Goal: Contribute content: Add original content to the website for others to see

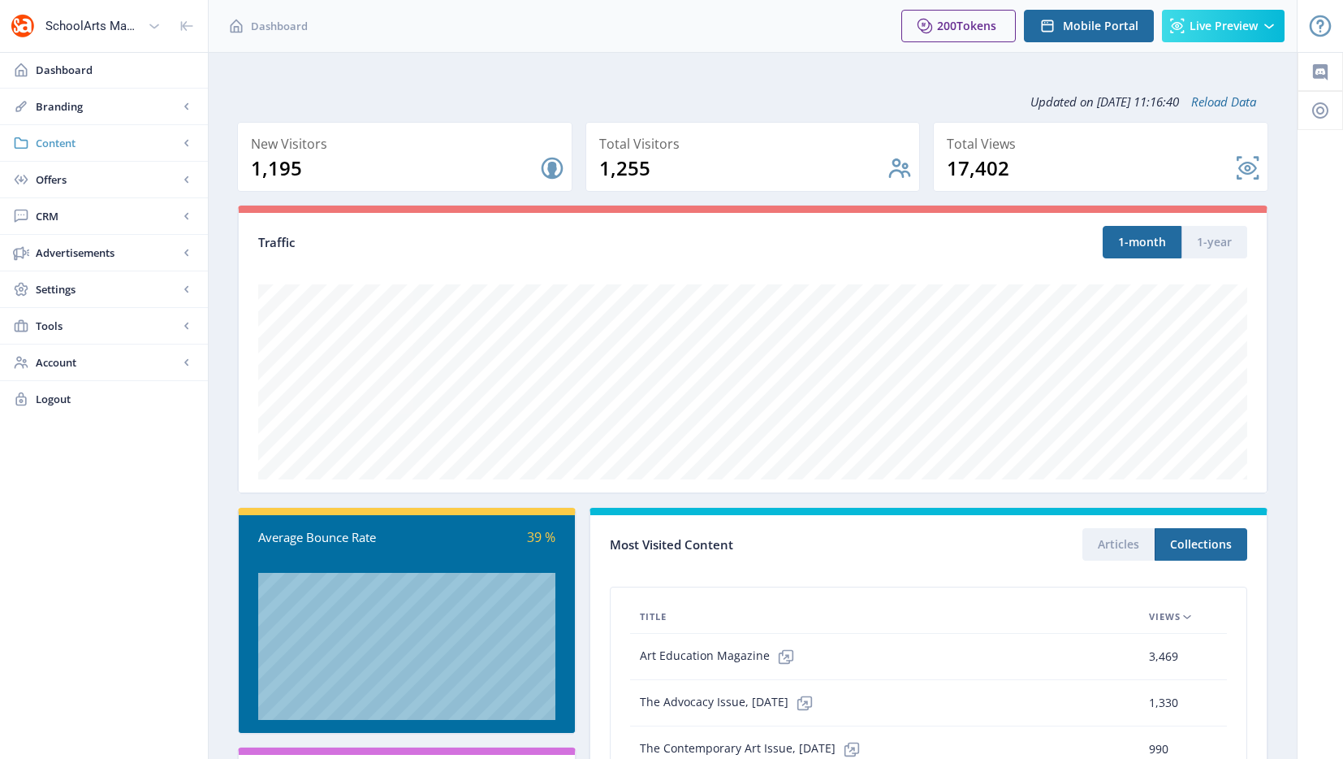
click at [113, 132] on link "Content" at bounding box center [104, 143] width 208 height 36
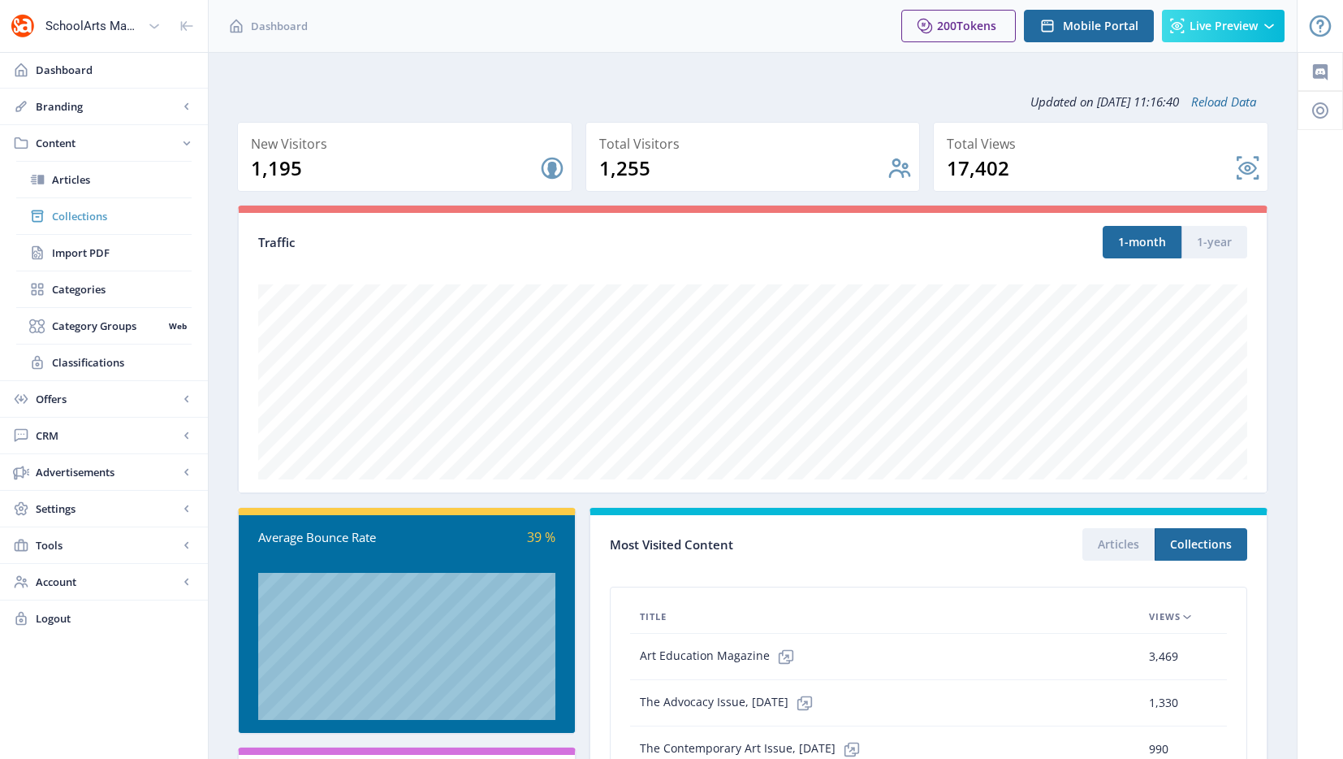
click at [85, 208] on span "Collections" at bounding box center [122, 216] width 140 height 16
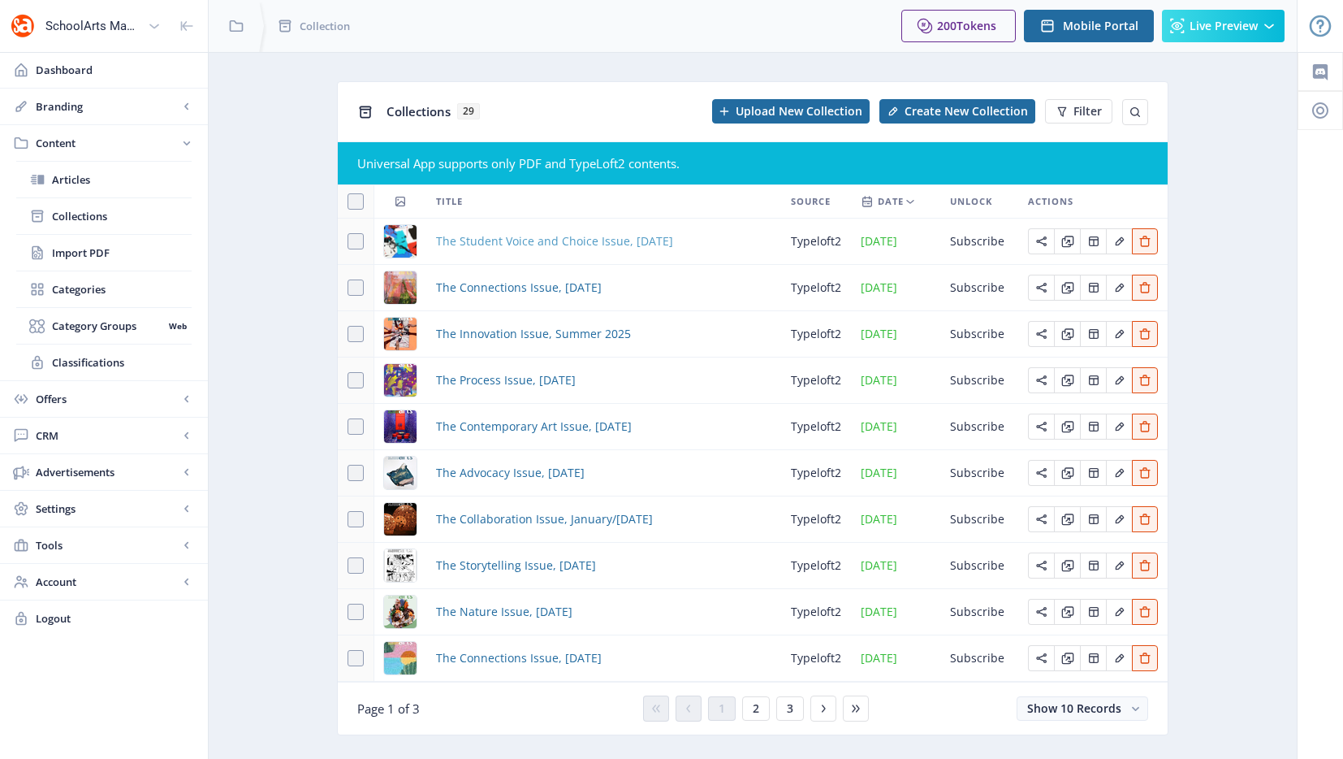
click at [495, 240] on span "The Student Voice and Choice Issue, [DATE]" at bounding box center [554, 240] width 237 height 19
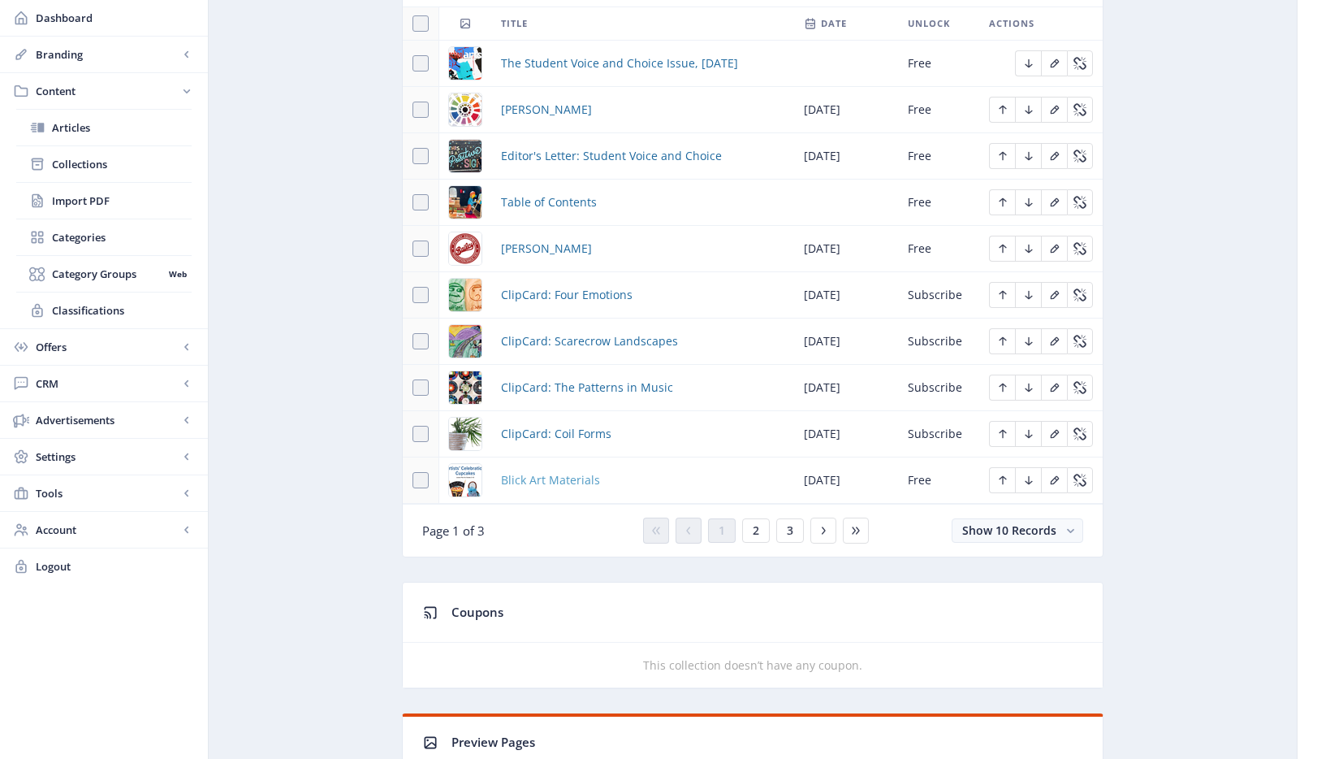
scroll to position [880, 0]
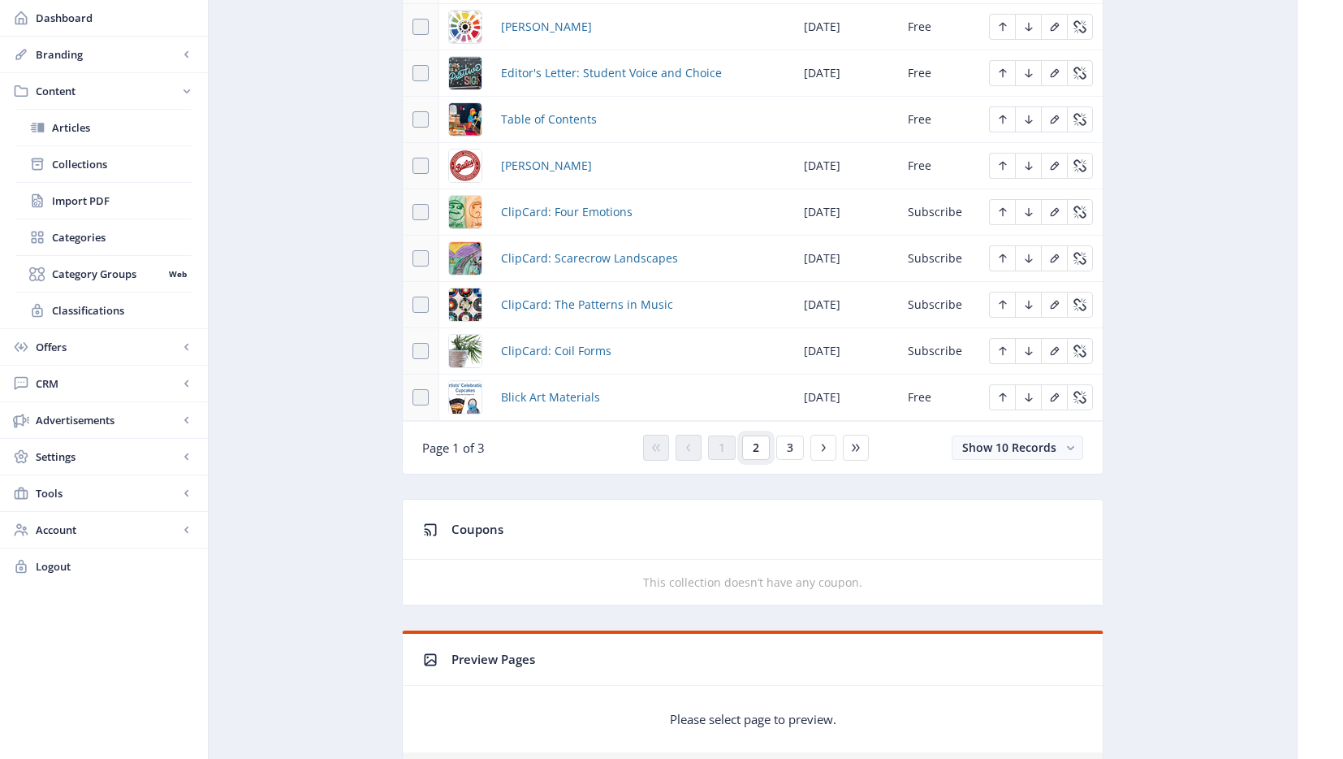
click at [765, 458] on button "2" at bounding box center [756, 447] width 28 height 24
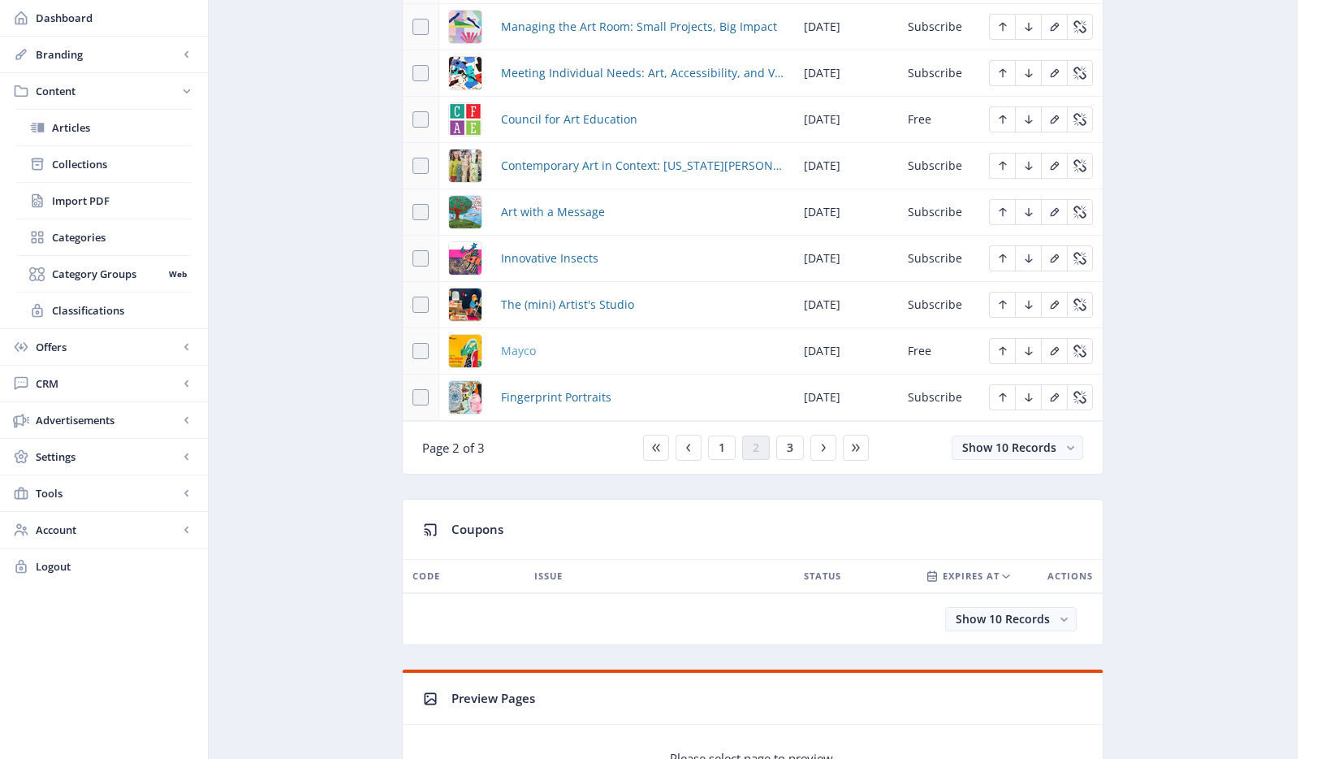
click at [518, 351] on span "Mayco" at bounding box center [518, 350] width 35 height 19
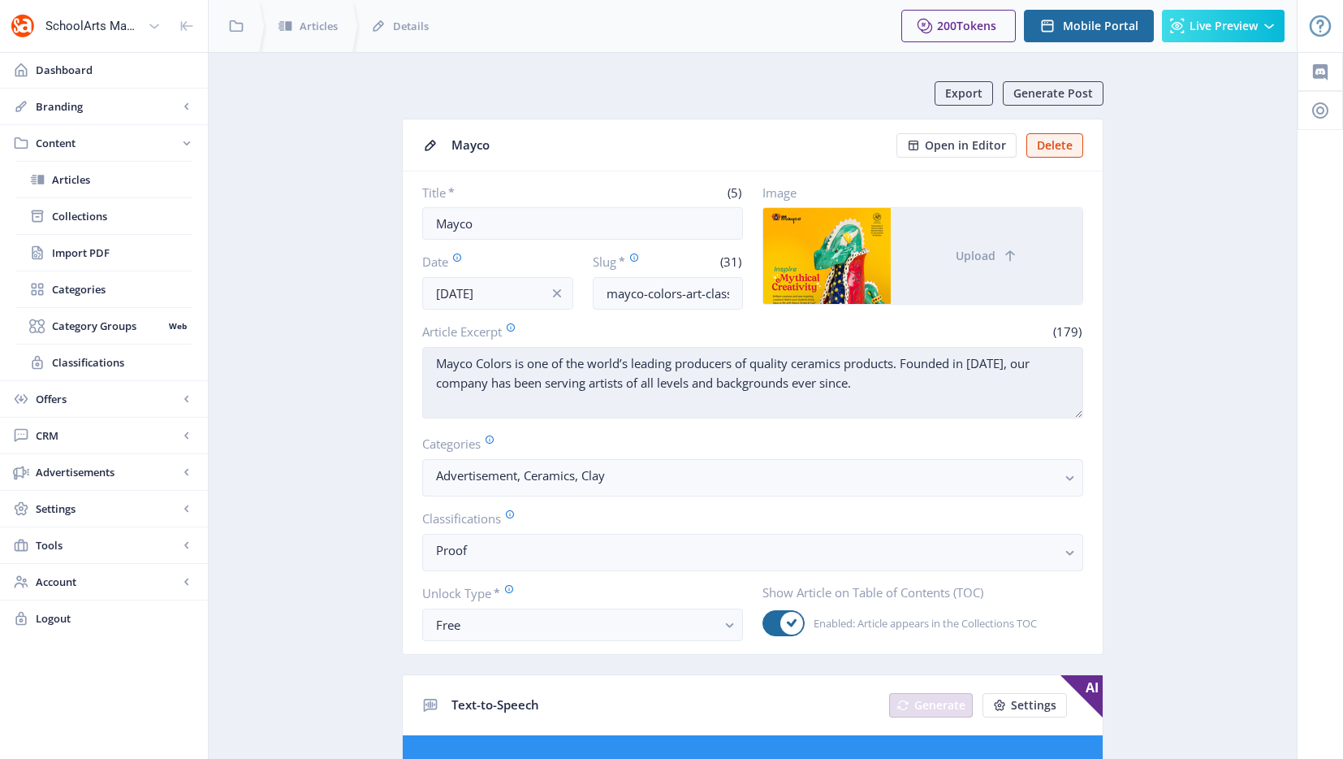
click at [788, 379] on textarea "Mayco Colors is one of the world’s leading producers of quality ceramics produc…" at bounding box center [752, 382] width 661 height 71
paste textarea "has been helping Art Educators inspire creativity in the classroom since [DATE]…"
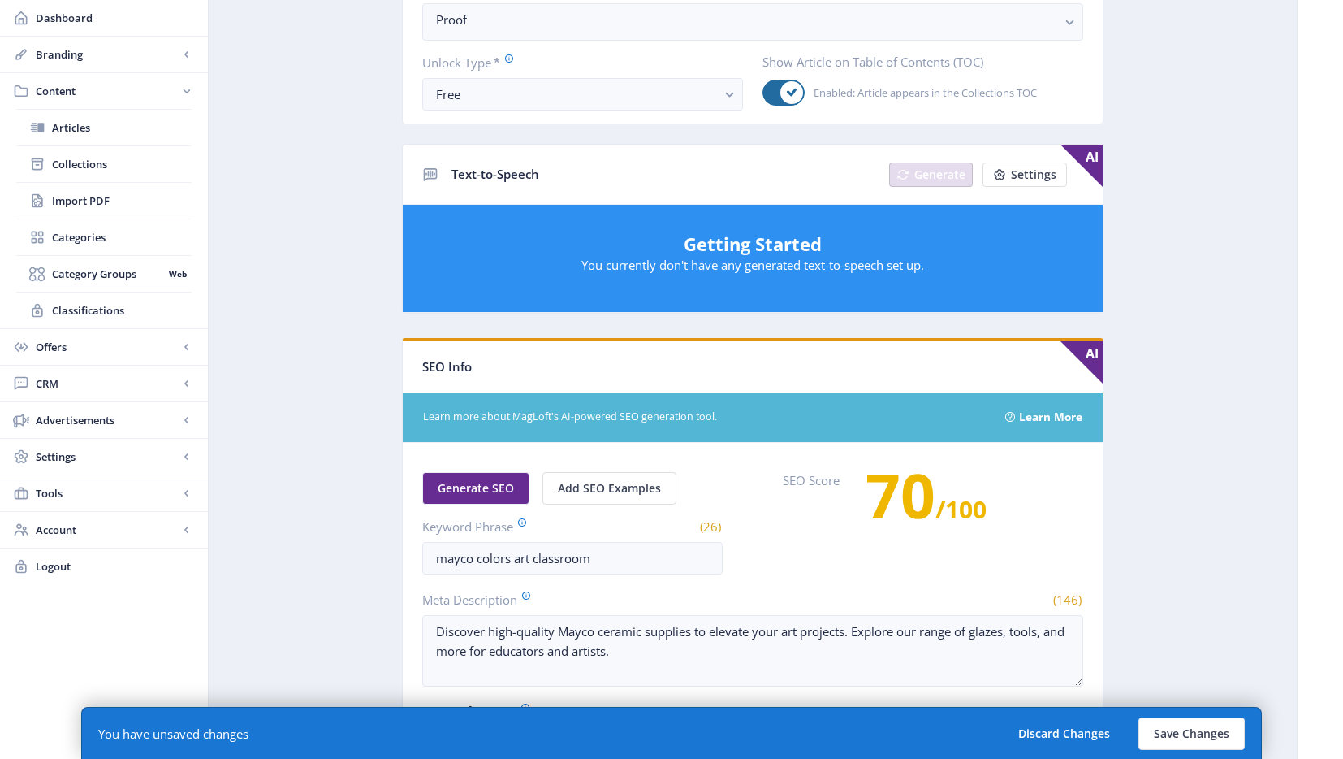
scroll to position [810, 0]
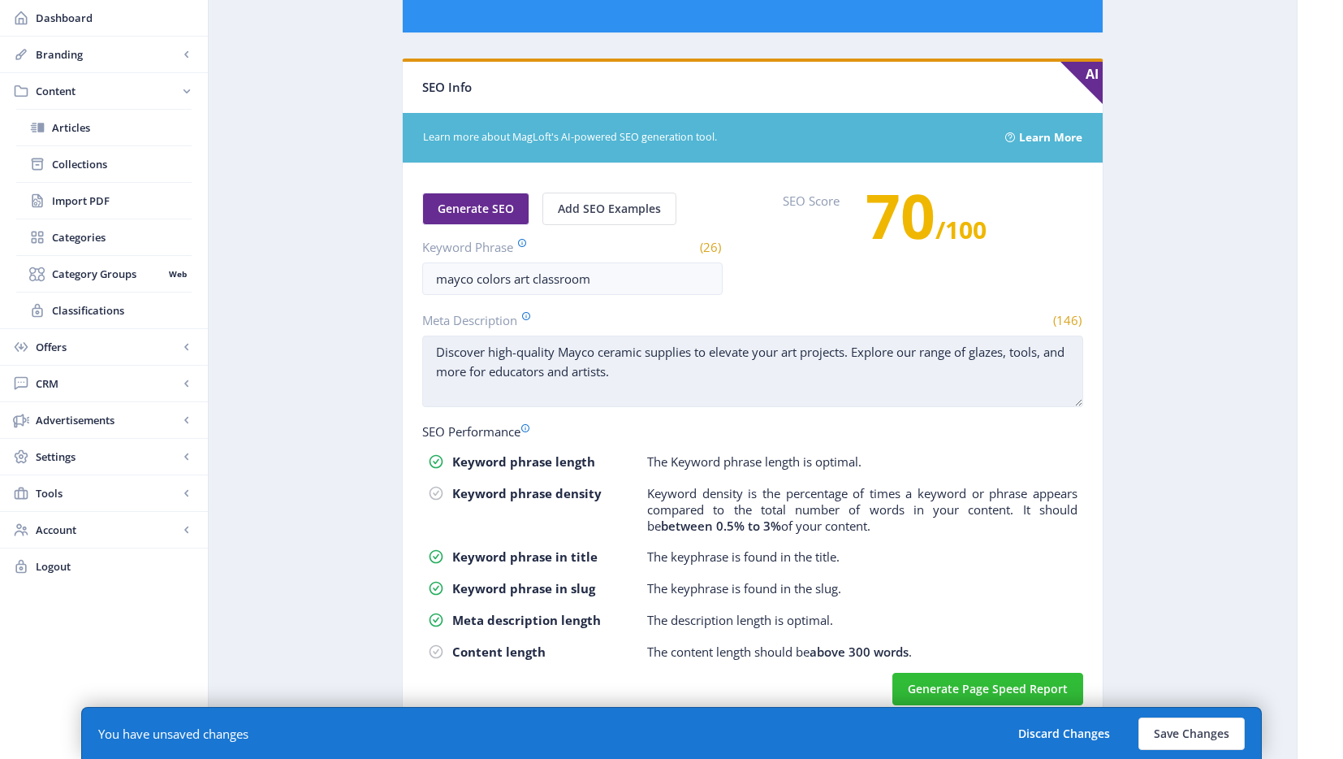
type textarea "Mayco Colors has been helping Art Educators inspire creativity in the classroom…"
click at [670, 374] on textarea "Discover high-quality Mayco ceramic supplies to elevate your art projects. Expl…" at bounding box center [752, 370] width 661 height 71
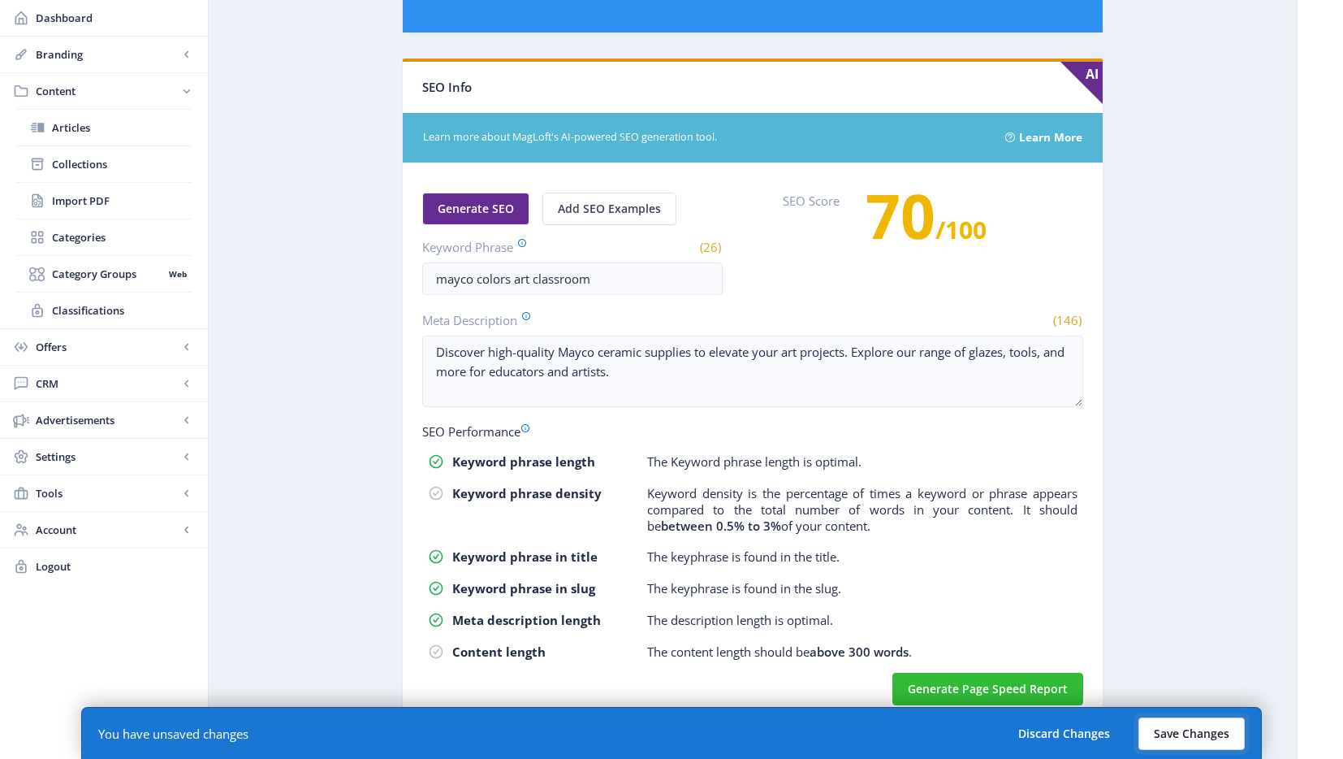
click at [1176, 725] on button "Save Changes" at bounding box center [1192, 733] width 106 height 32
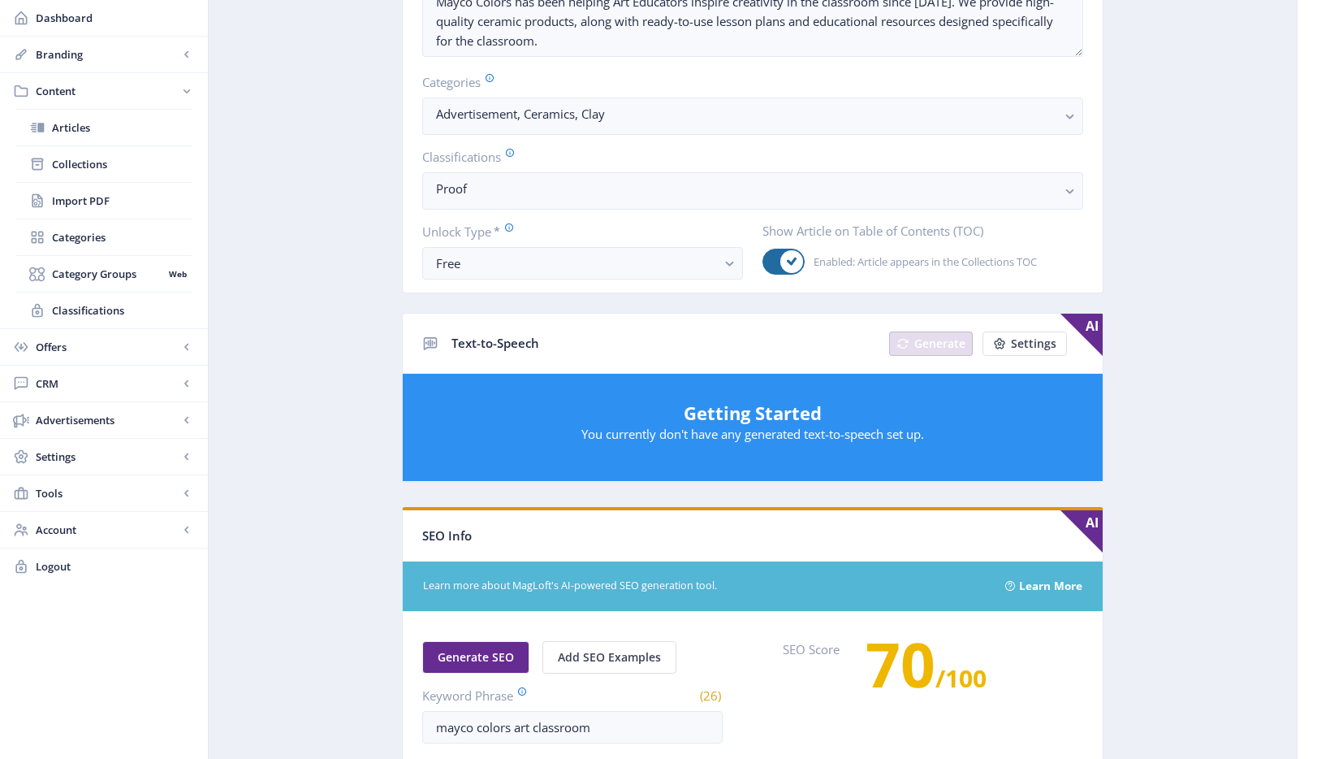
scroll to position [0, 0]
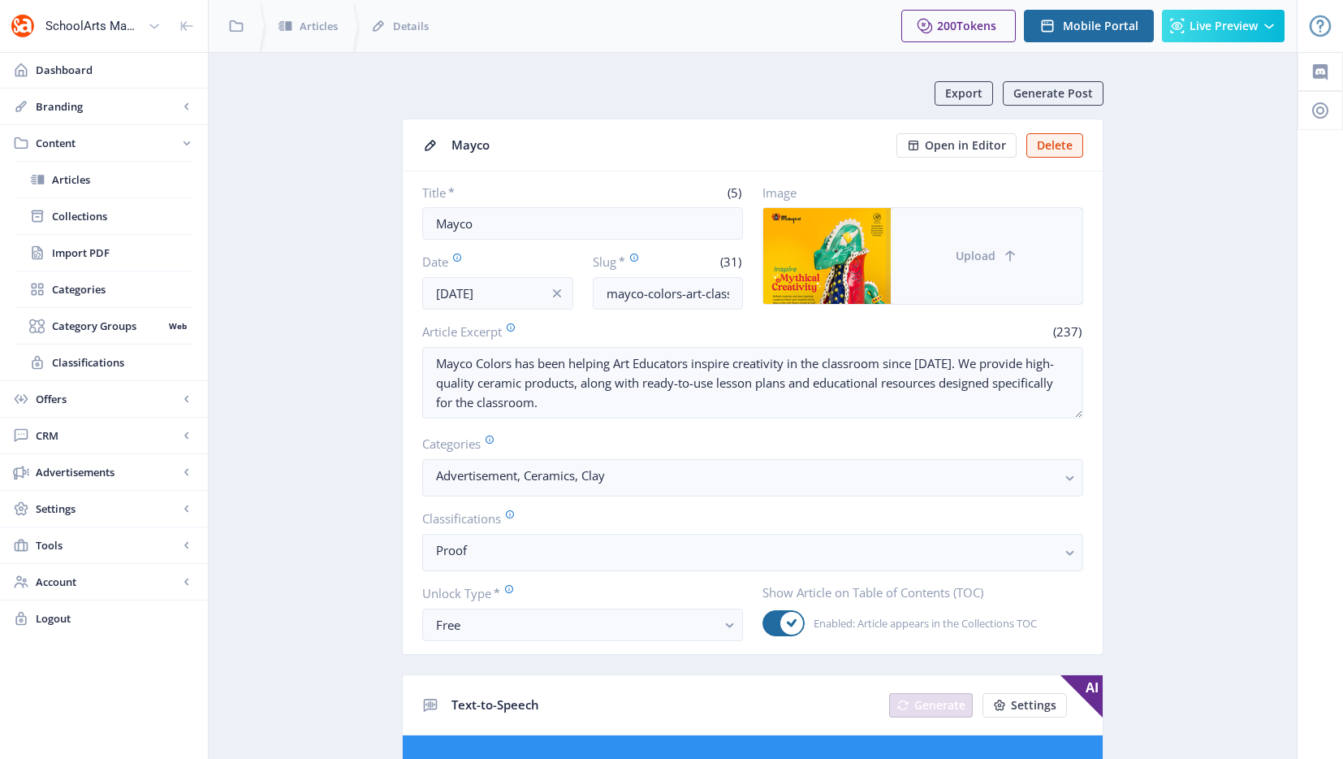
click at [922, 251] on button "Upload" at bounding box center [987, 256] width 192 height 96
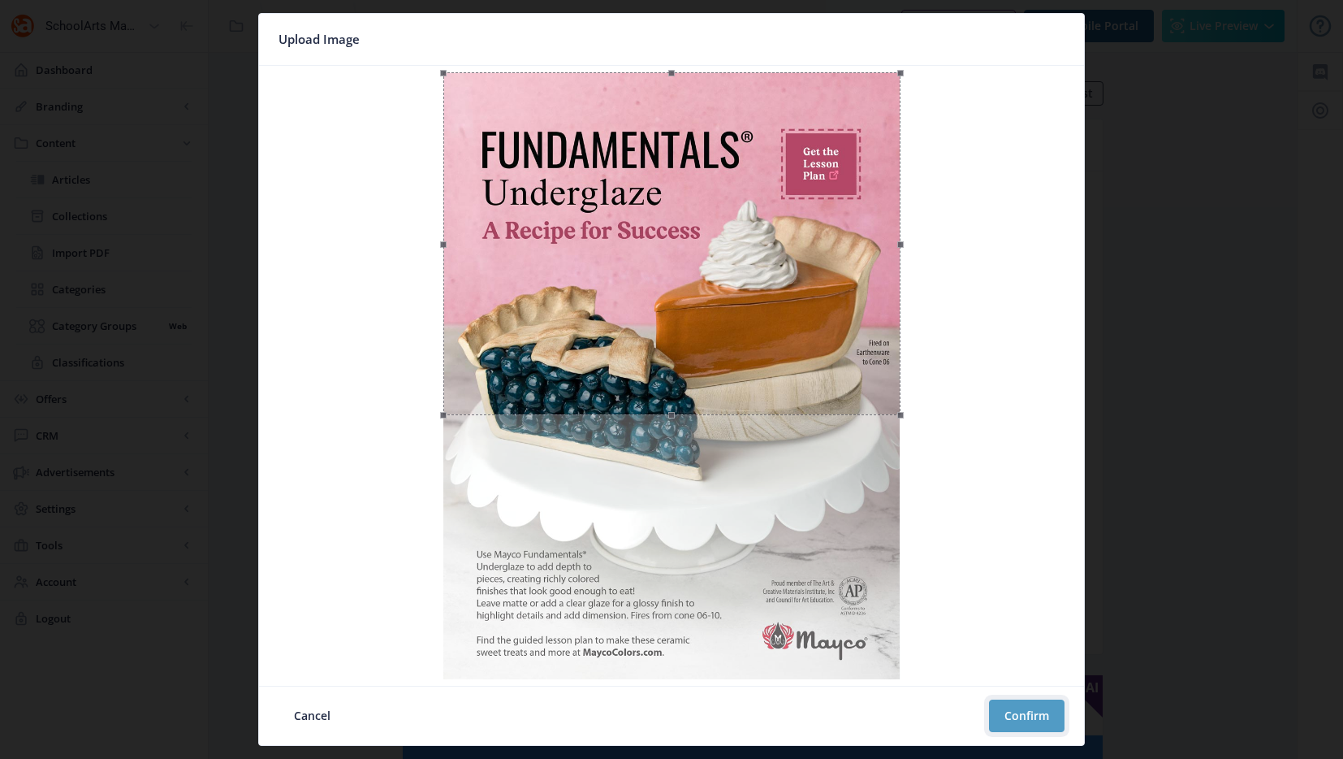
click at [1043, 710] on button "Confirm" at bounding box center [1027, 715] width 76 height 32
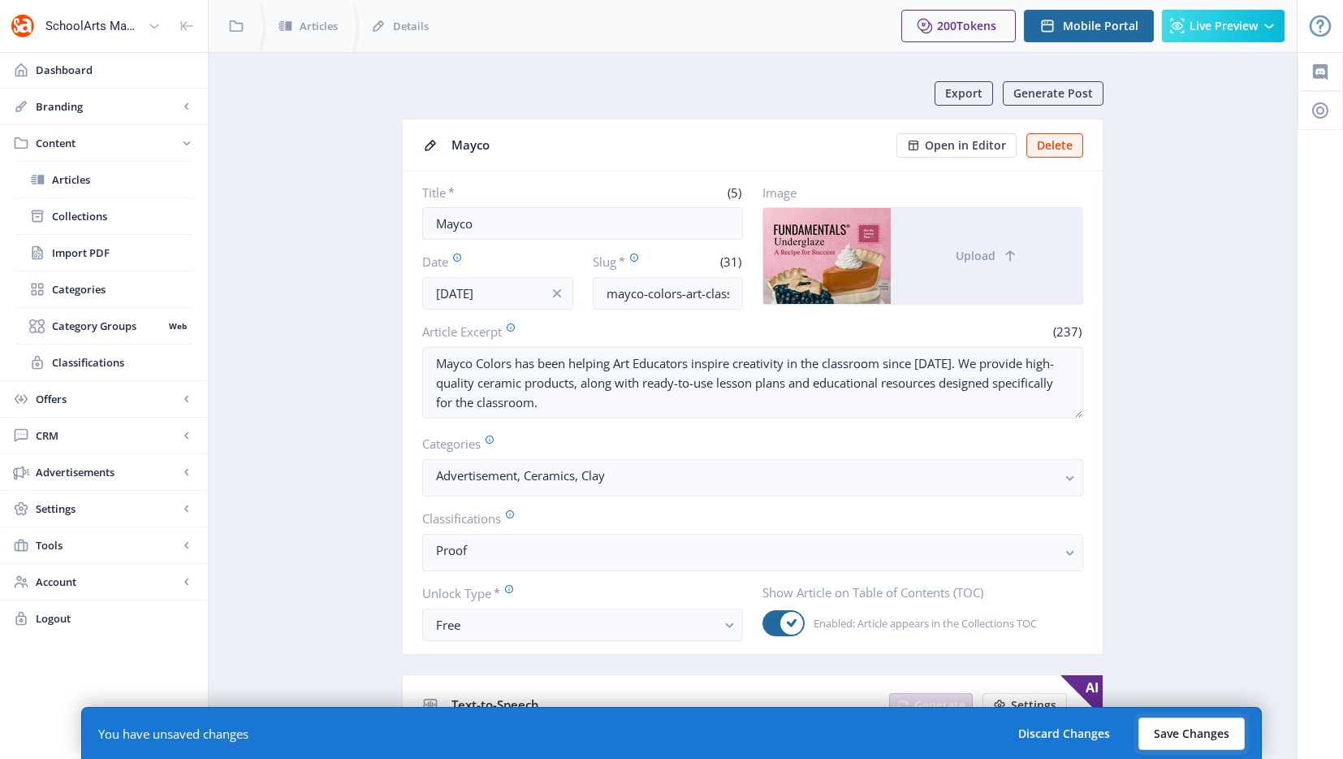
click at [1182, 746] on button "Save Changes" at bounding box center [1192, 733] width 106 height 32
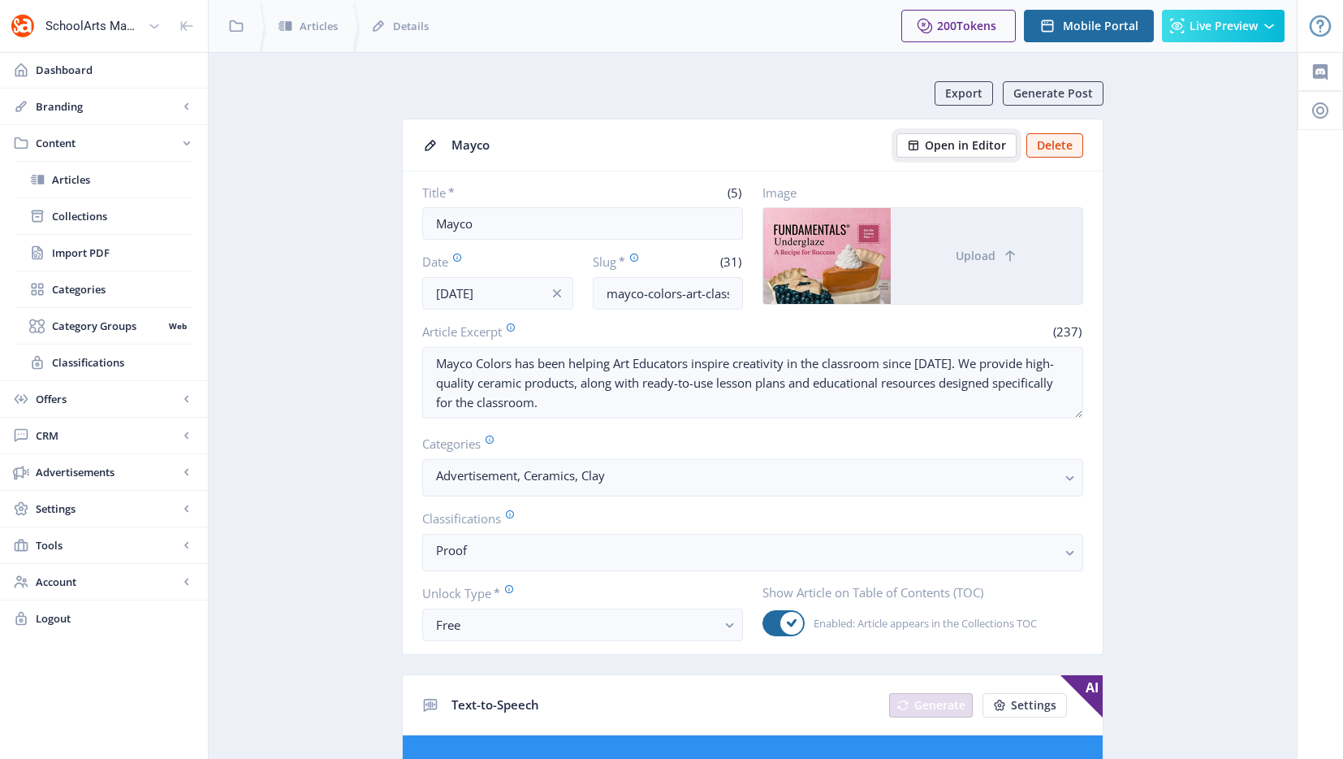
click at [973, 154] on button "Open in Editor" at bounding box center [957, 145] width 120 height 24
click at [130, 216] on span "Collections" at bounding box center [122, 216] width 140 height 16
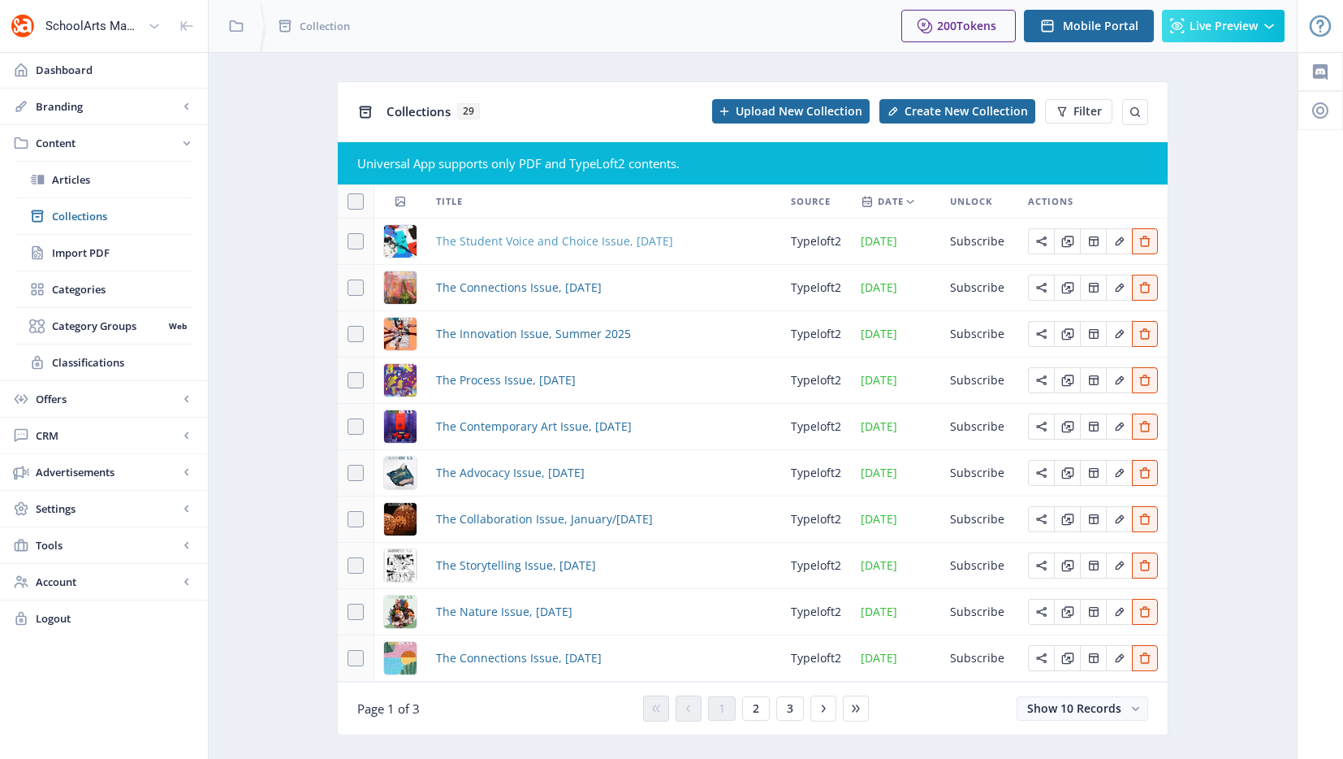
click at [586, 236] on span "The Student Voice and Choice Issue, [DATE]" at bounding box center [554, 240] width 237 height 19
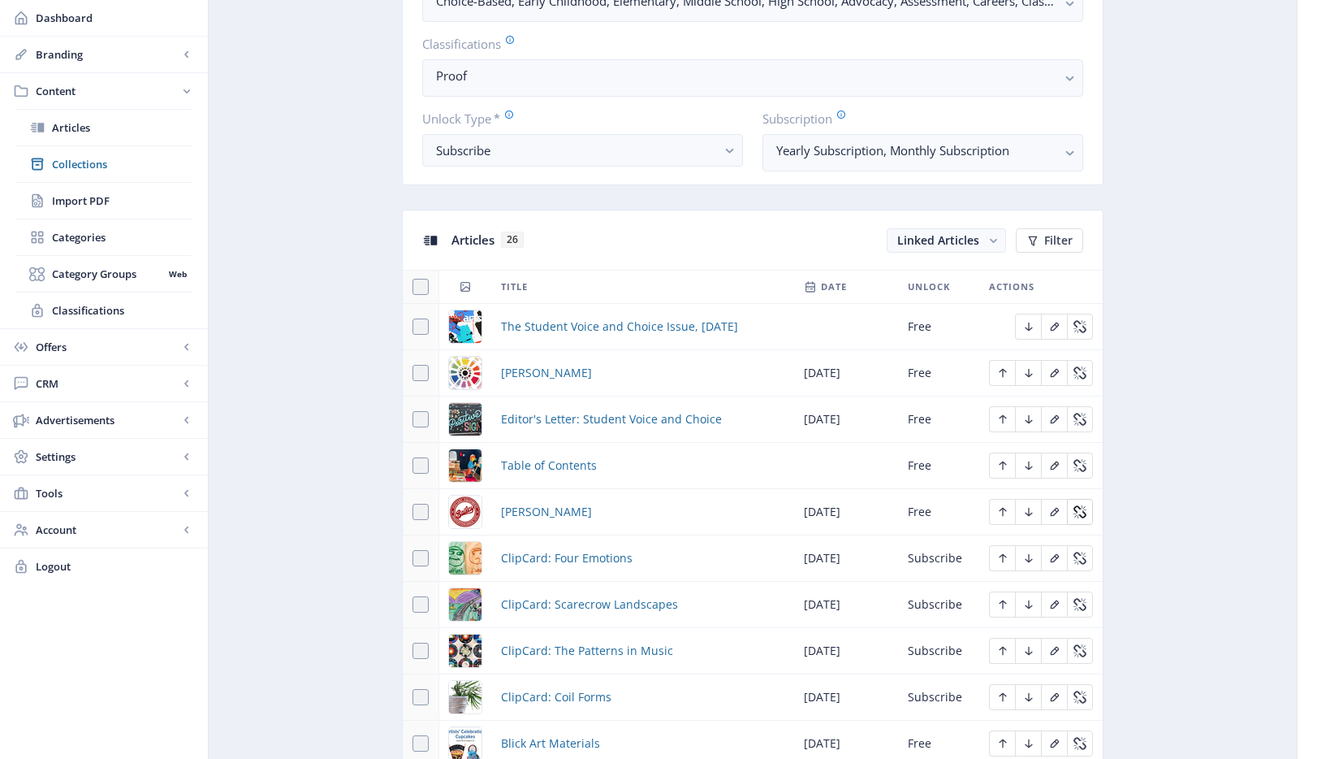
scroll to position [701, 0]
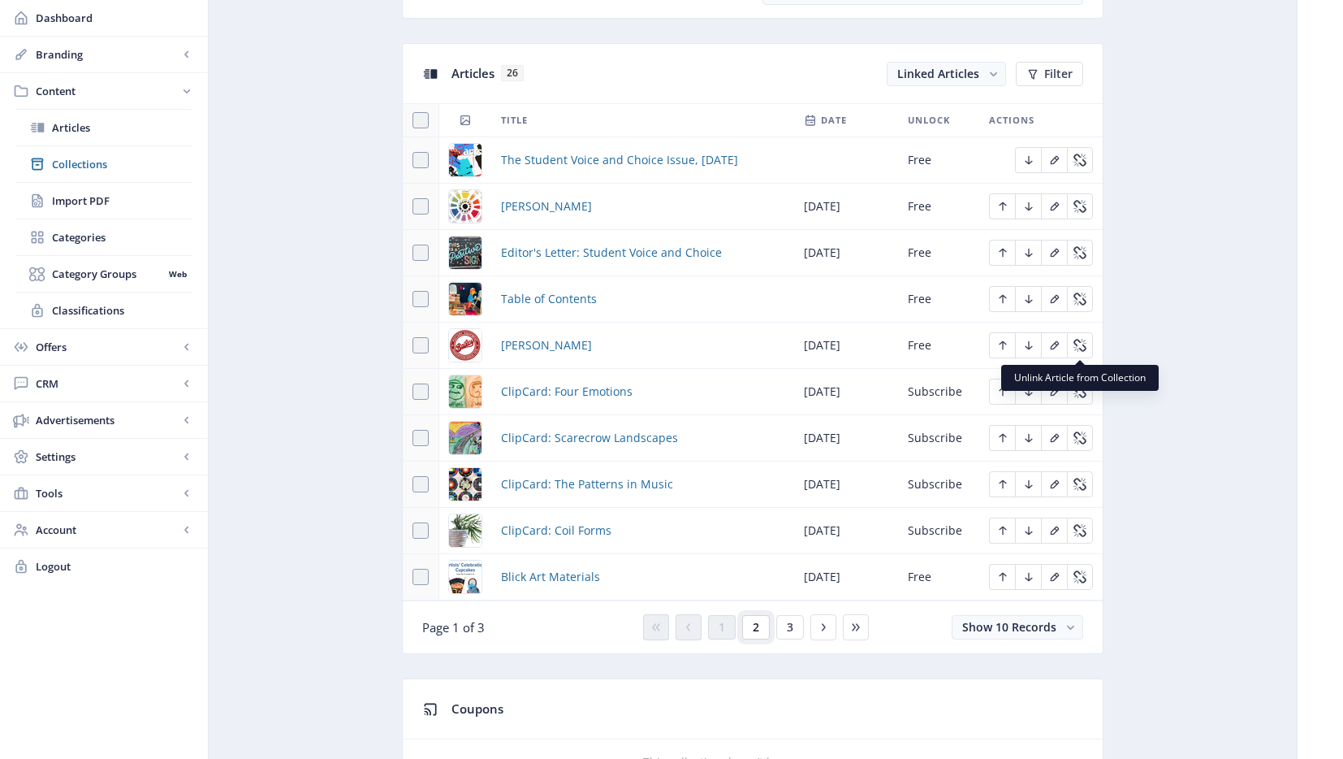
click at [751, 633] on button "2" at bounding box center [756, 627] width 28 height 24
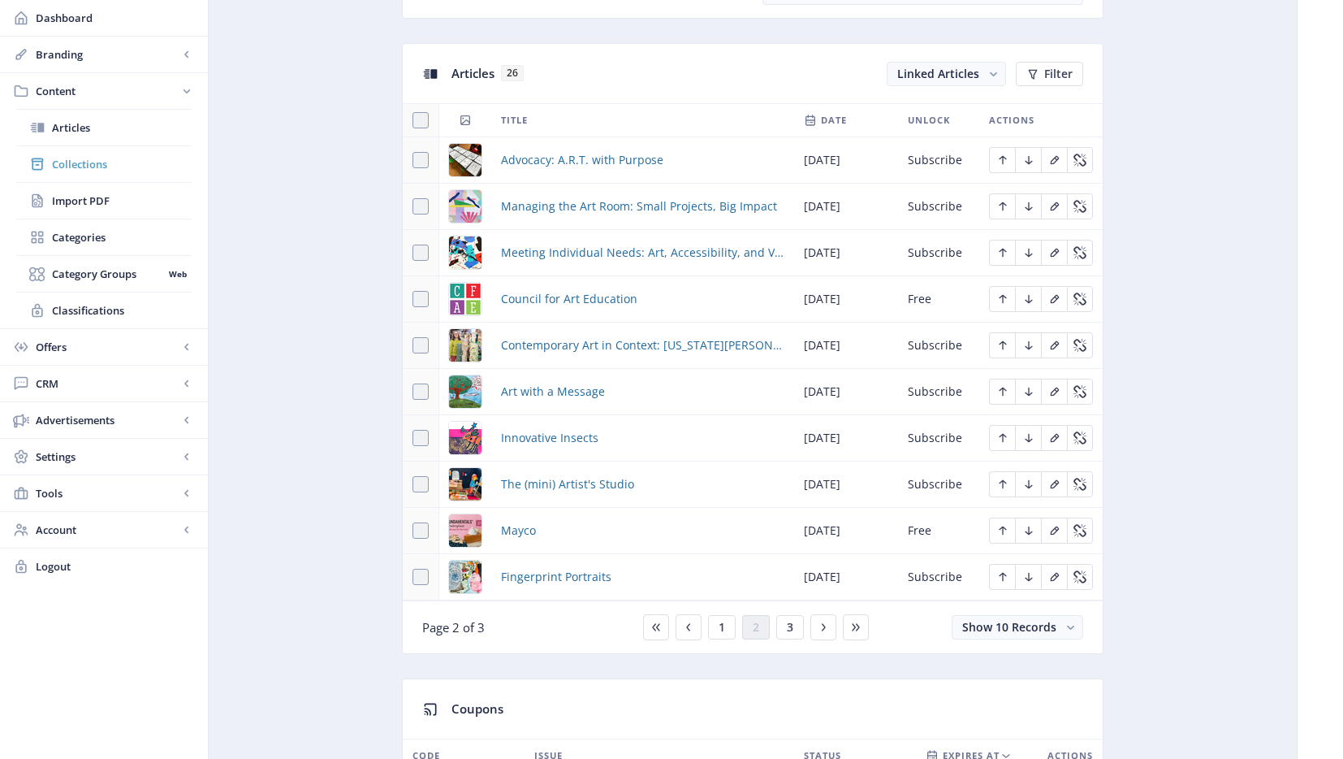
click at [137, 162] on span "Collections" at bounding box center [122, 164] width 140 height 16
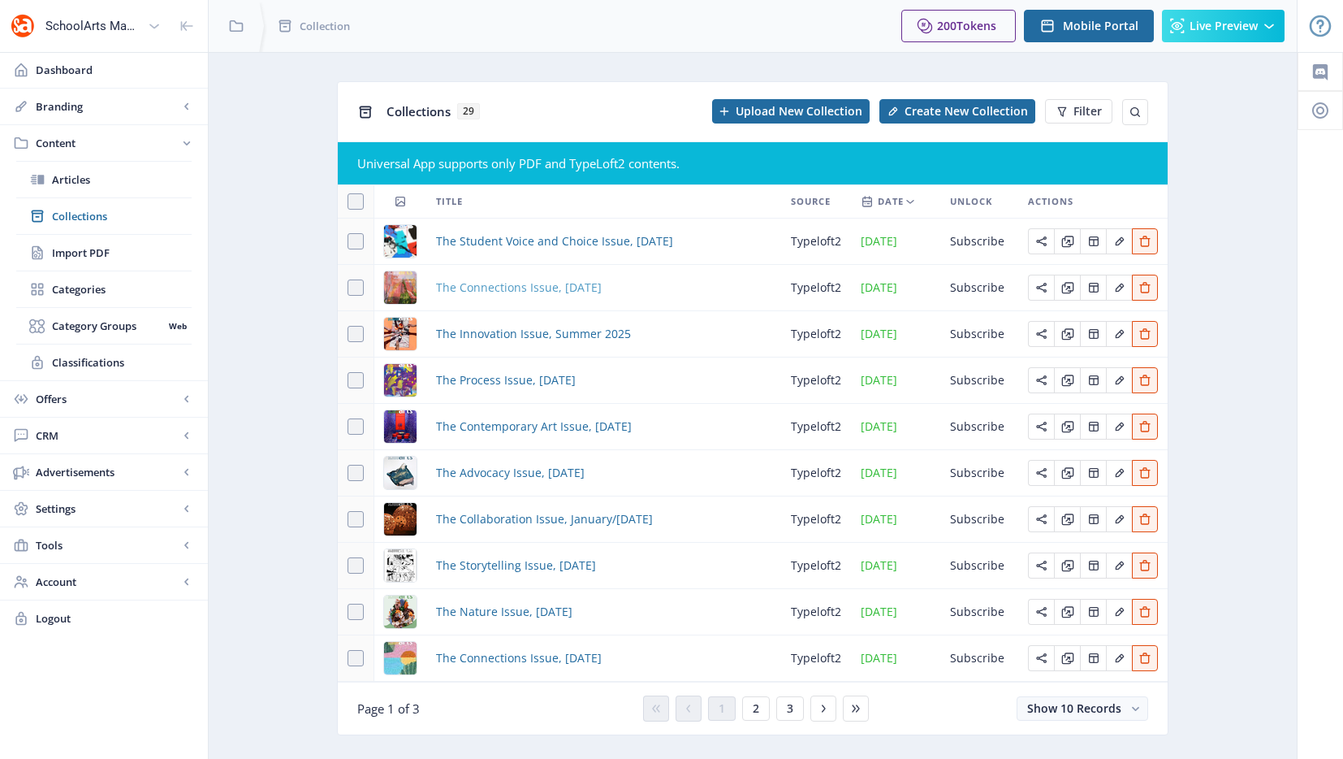
click at [520, 290] on span "The Connections Issue, [DATE]" at bounding box center [519, 287] width 166 height 19
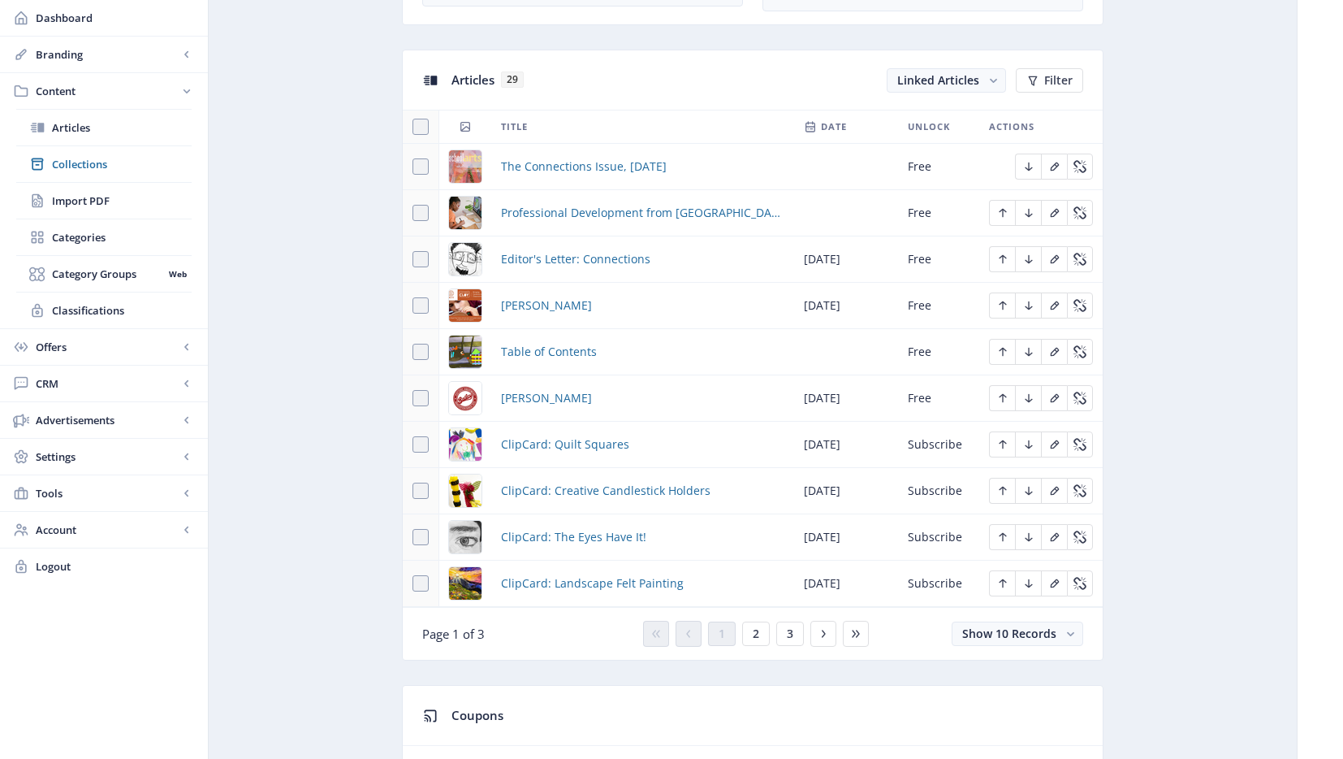
scroll to position [700, 0]
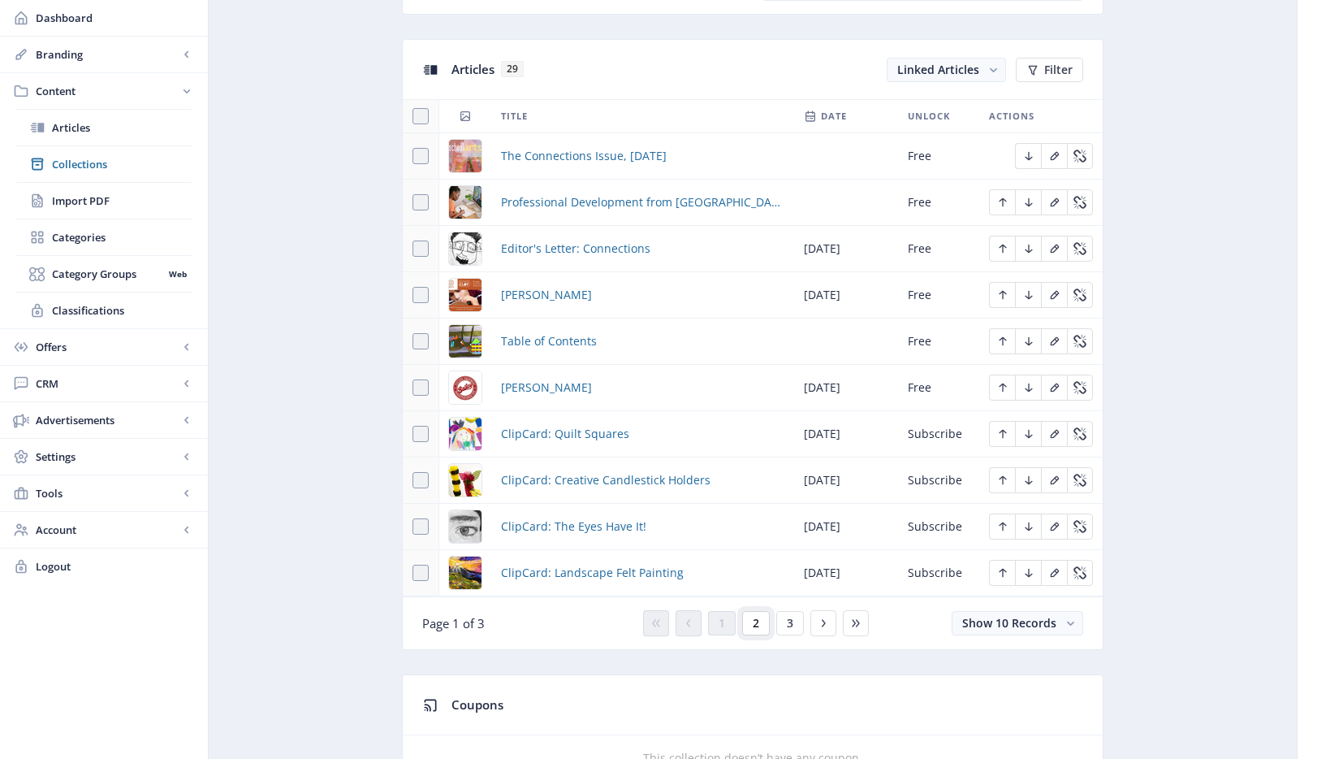
click at [749, 625] on button "2" at bounding box center [756, 623] width 28 height 24
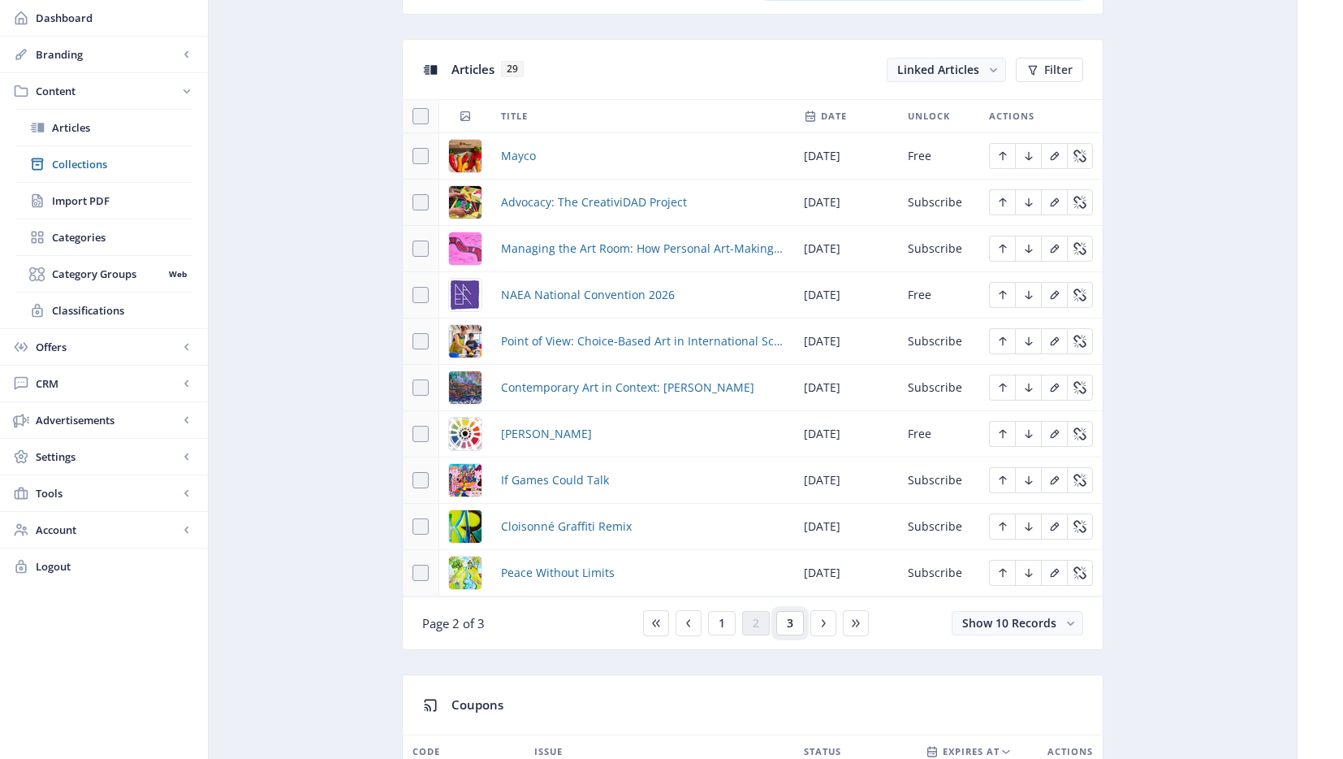
click at [785, 624] on button "3" at bounding box center [791, 623] width 28 height 24
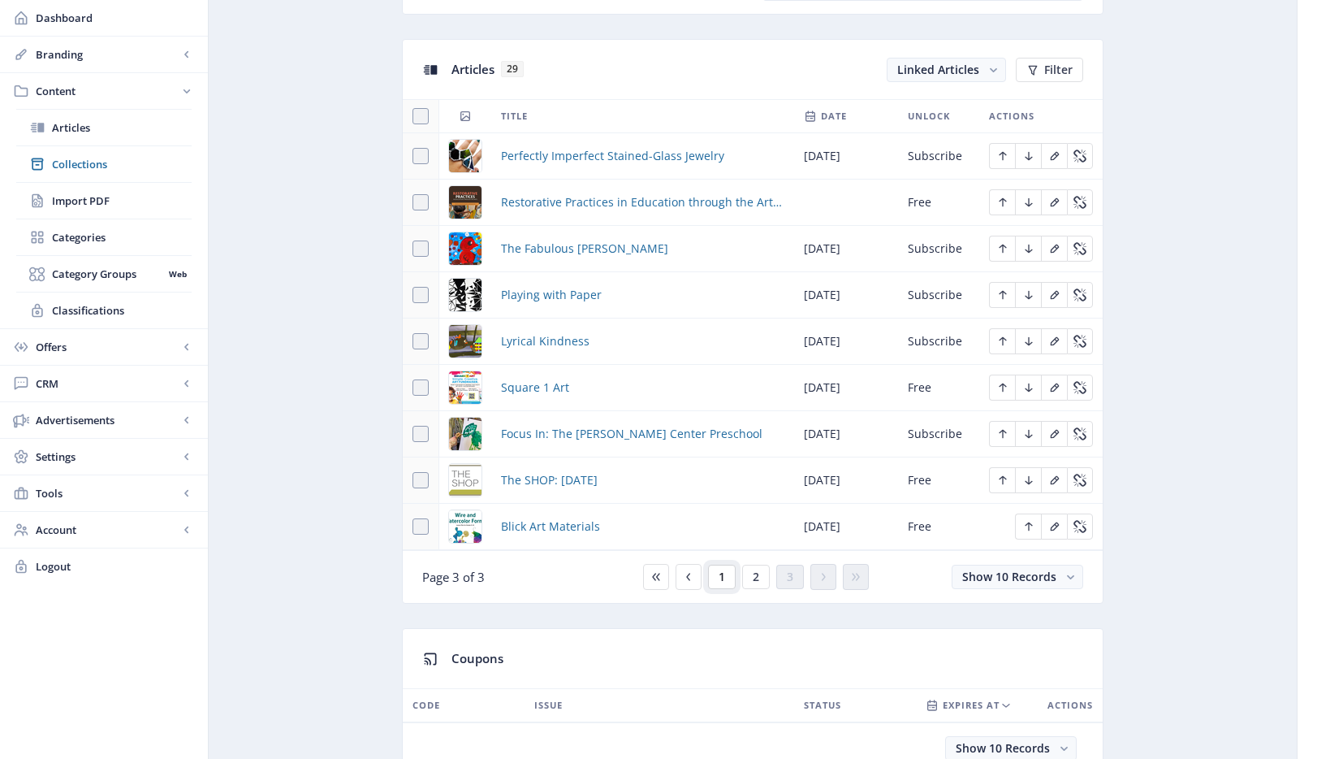
click at [716, 567] on button "1" at bounding box center [722, 577] width 28 height 24
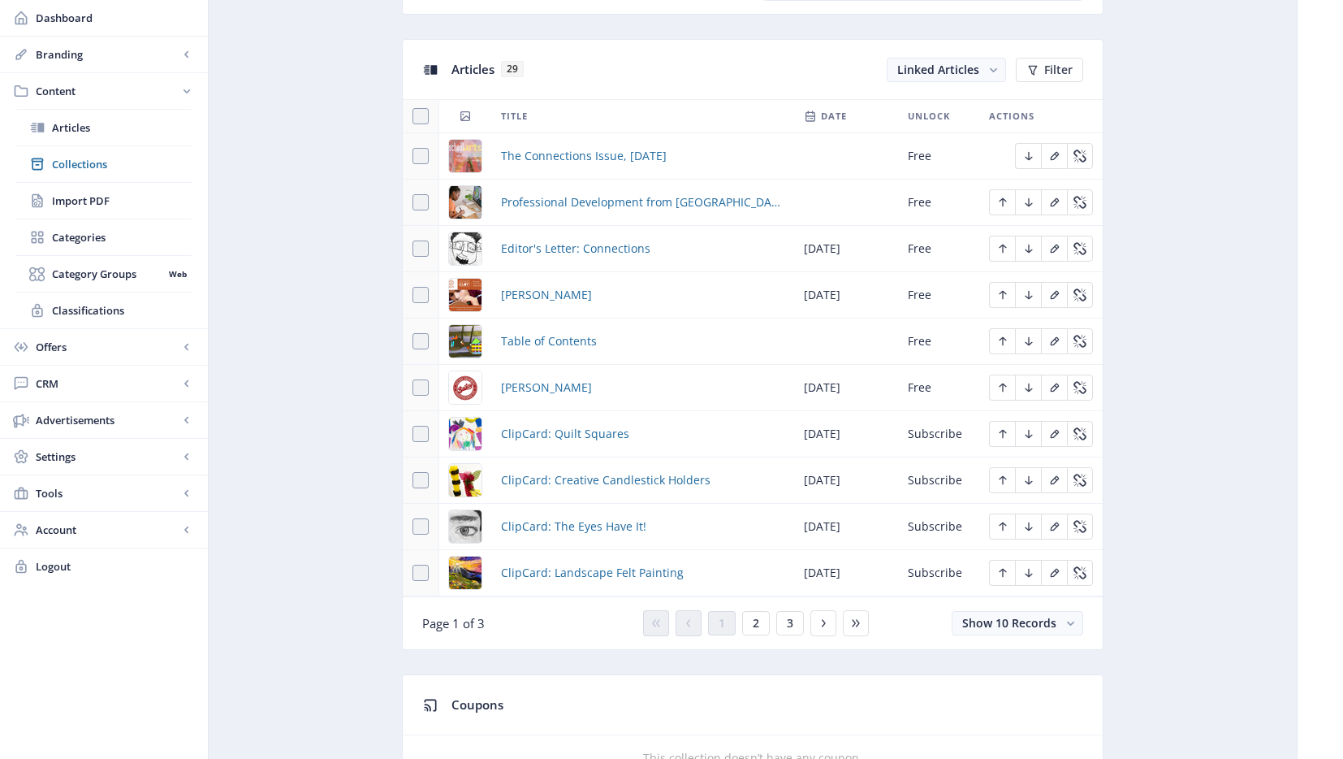
click at [71, 163] on span "Collections" at bounding box center [122, 164] width 140 height 16
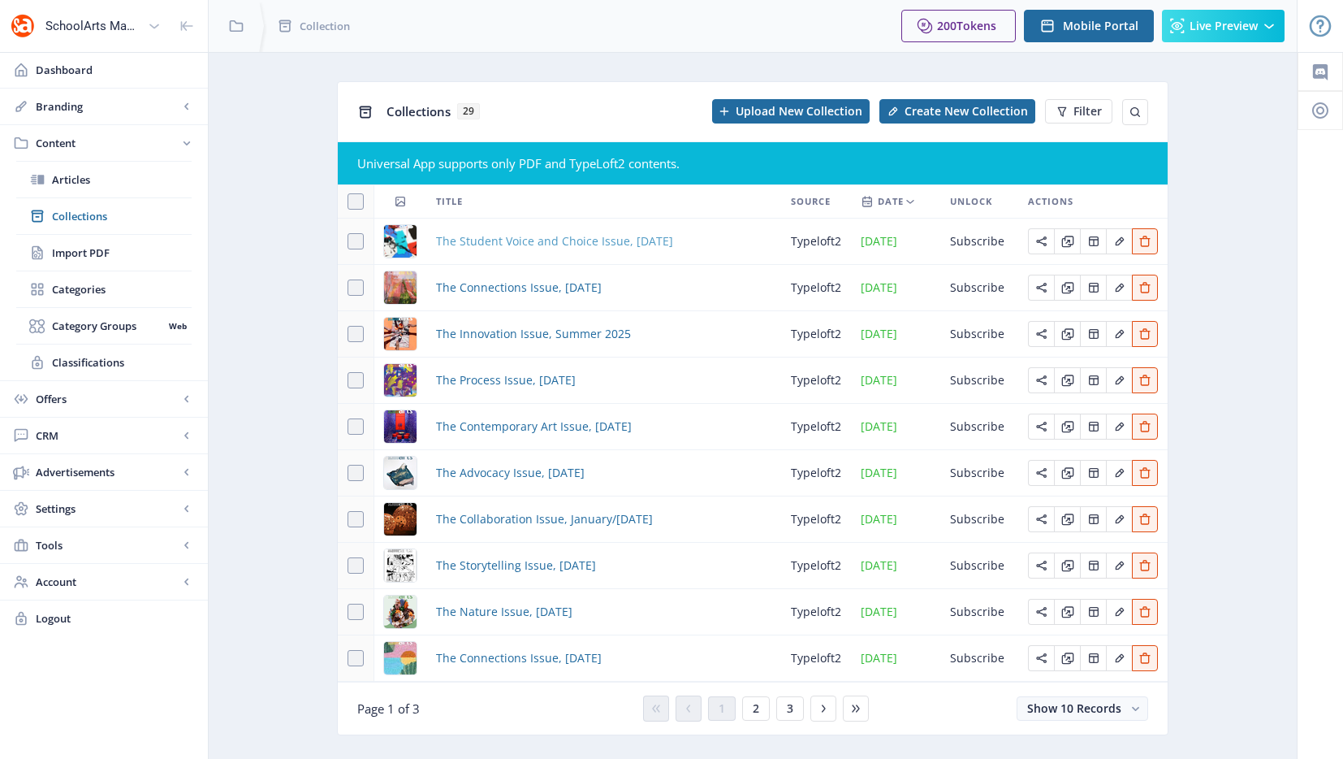
click at [578, 236] on span "The Student Voice and Choice Issue, [DATE]" at bounding box center [554, 240] width 237 height 19
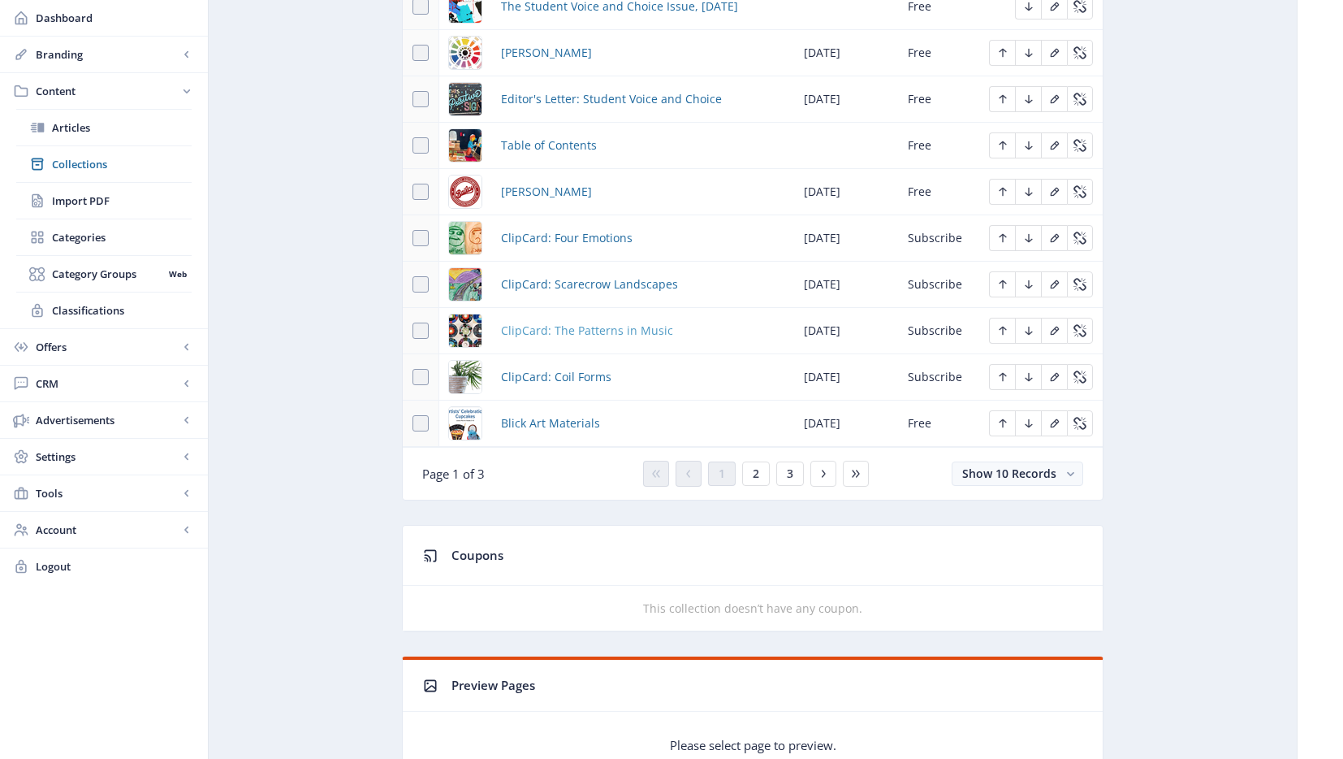
scroll to position [771, 0]
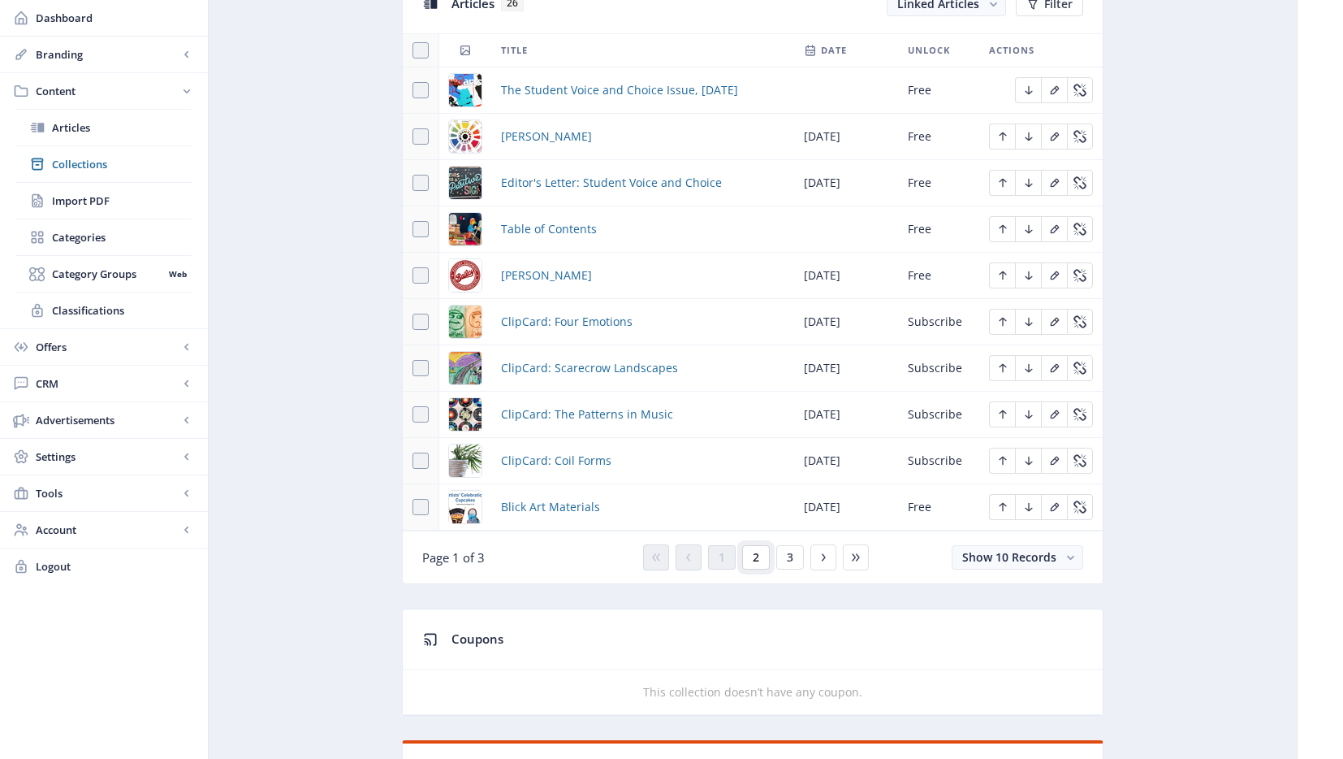
click at [755, 559] on span "2" at bounding box center [756, 557] width 6 height 13
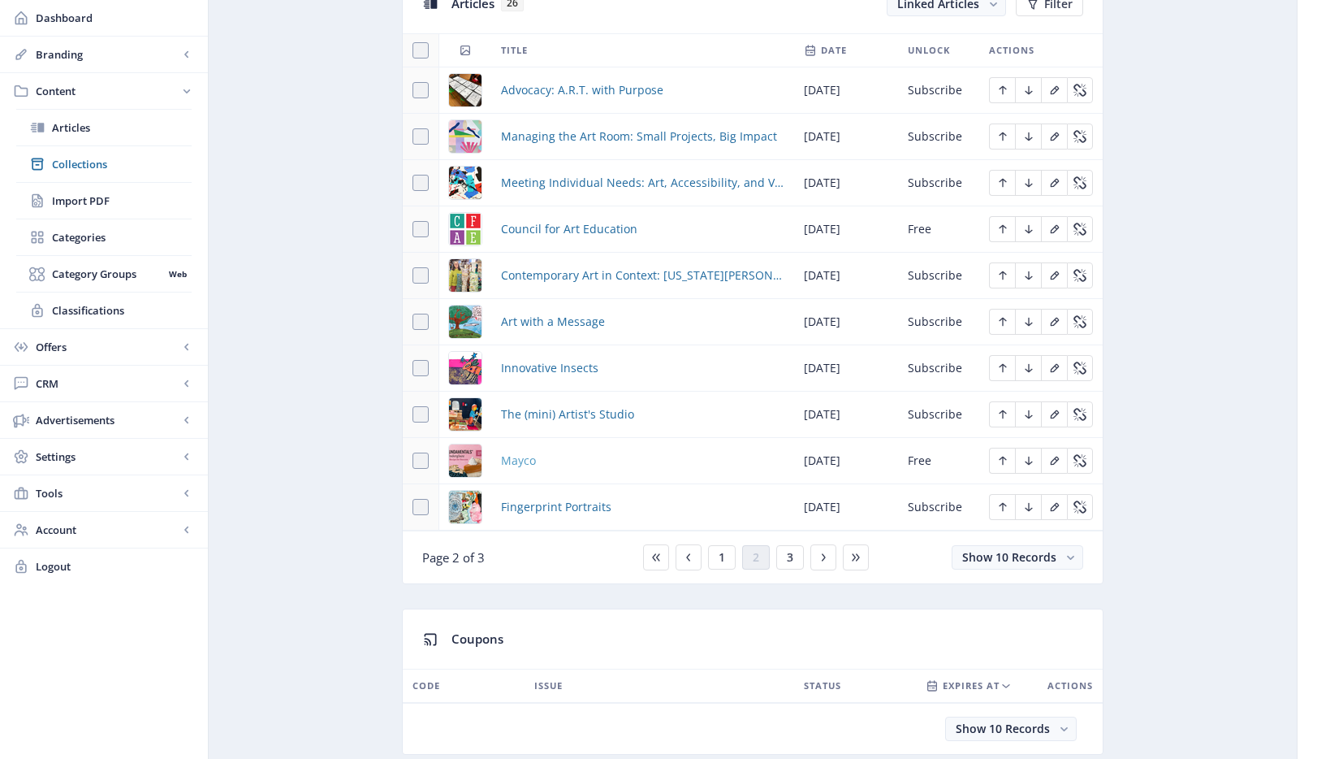
click at [526, 462] on span "Mayco" at bounding box center [518, 460] width 35 height 19
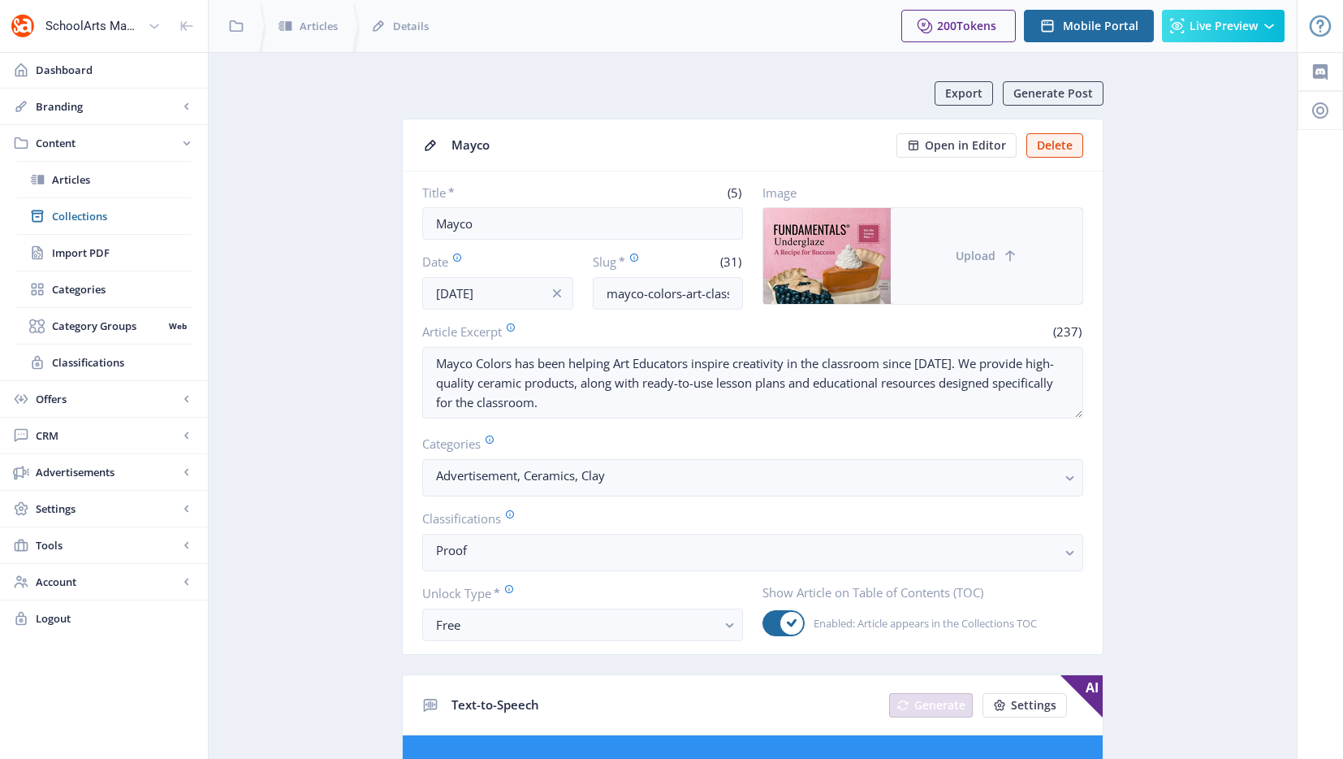
click at [956, 256] on span "Upload" at bounding box center [976, 255] width 40 height 13
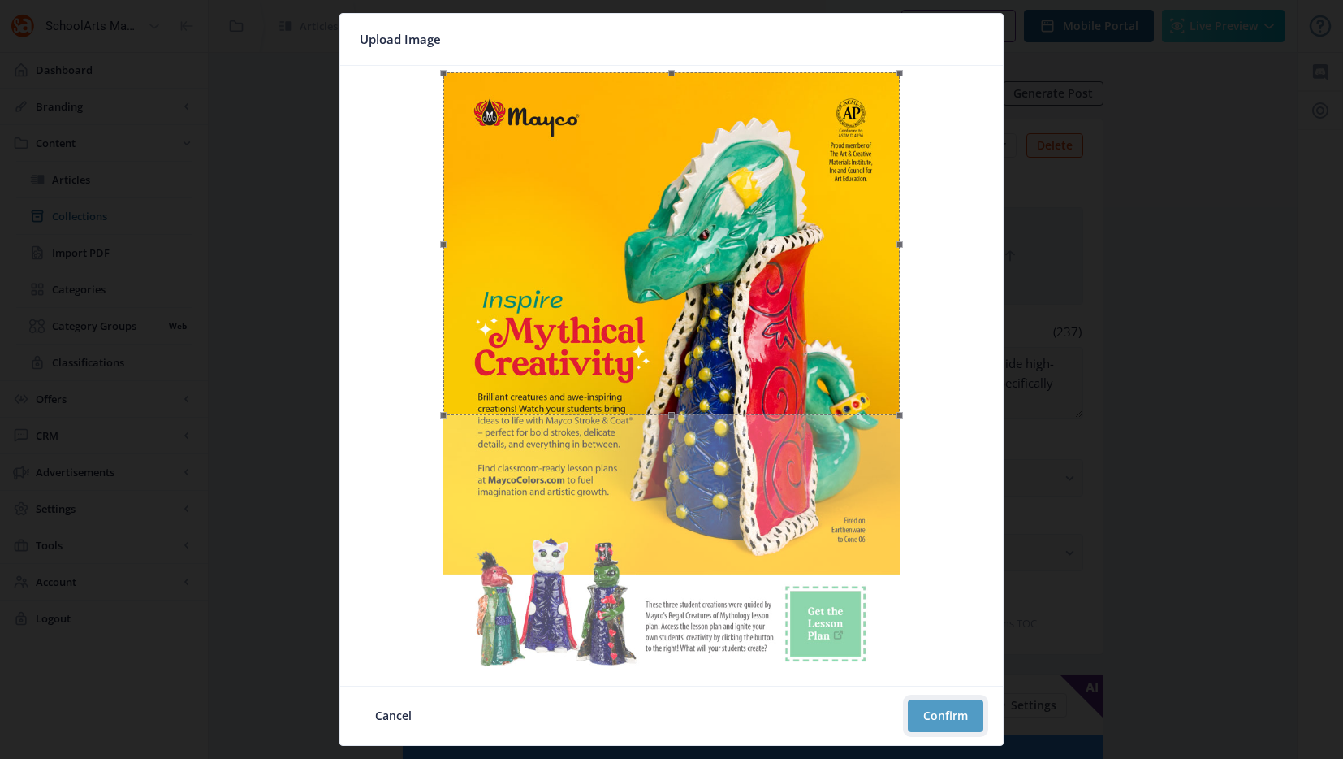
click at [931, 710] on button "Confirm" at bounding box center [946, 715] width 76 height 32
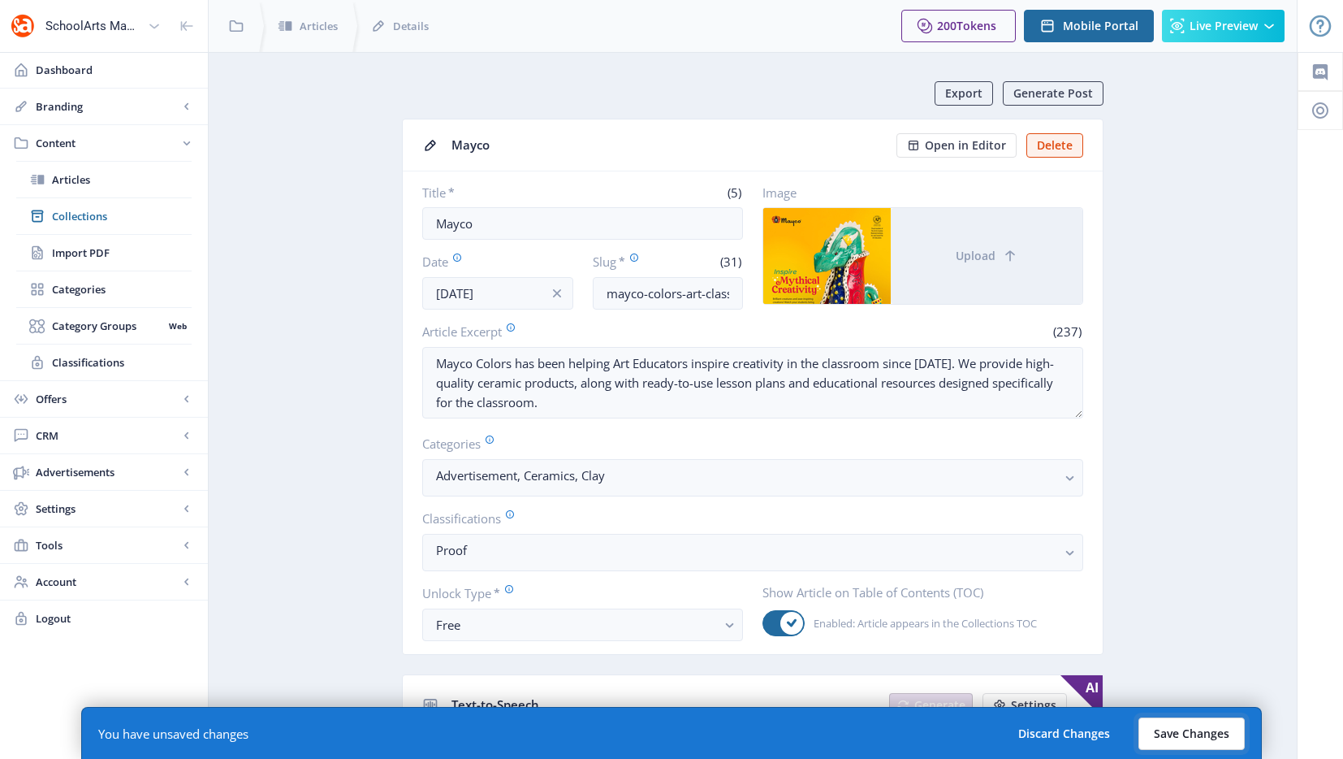
click at [1190, 734] on button "Save Changes" at bounding box center [1192, 733] width 106 height 32
